Goal: Task Accomplishment & Management: Use online tool/utility

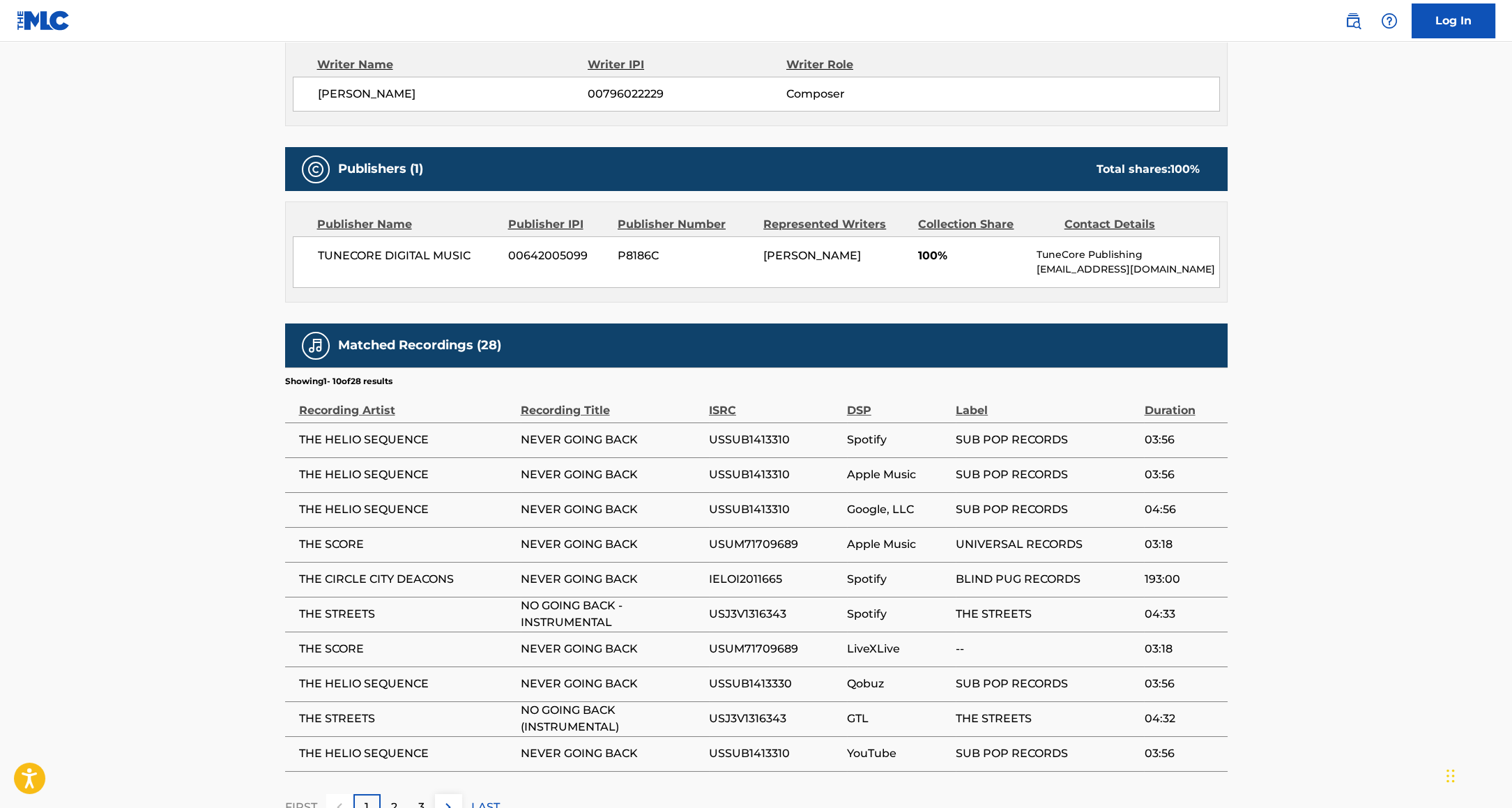
scroll to position [507, 0]
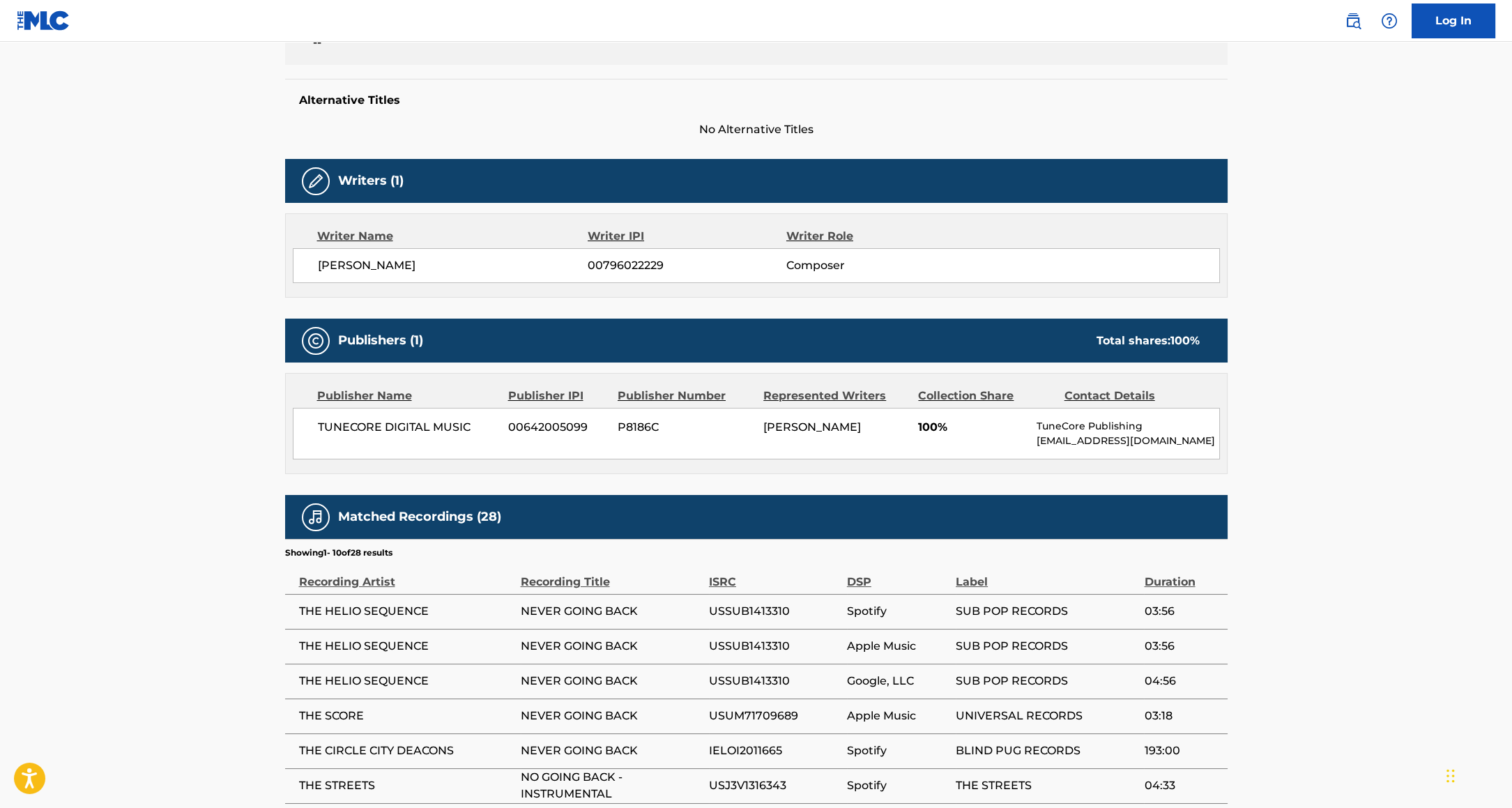
scroll to position [337, 0]
